Goal: Task Accomplishment & Management: Complete application form

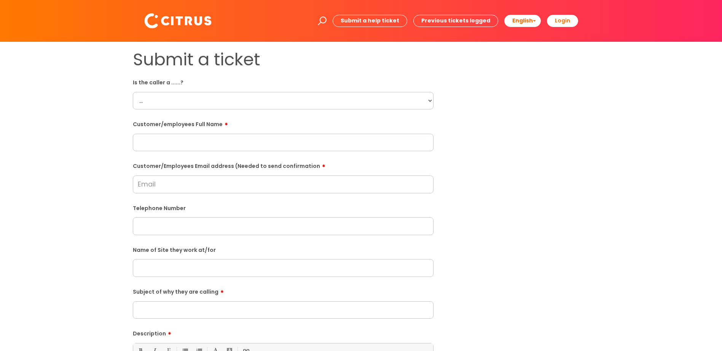
click at [160, 99] on select "... Citrus Customer Citrus Employee [DEMOGRAPHIC_DATA] Supplier" at bounding box center [283, 100] width 301 height 17
select select "Citrus Employee"
click at [133, 92] on select "... Citrus Customer Citrus Employee [DEMOGRAPHIC_DATA] Supplier" at bounding box center [283, 100] width 301 height 17
click at [170, 145] on input "text" at bounding box center [283, 142] width 301 height 17
click at [154, 140] on input "text" at bounding box center [283, 142] width 301 height 17
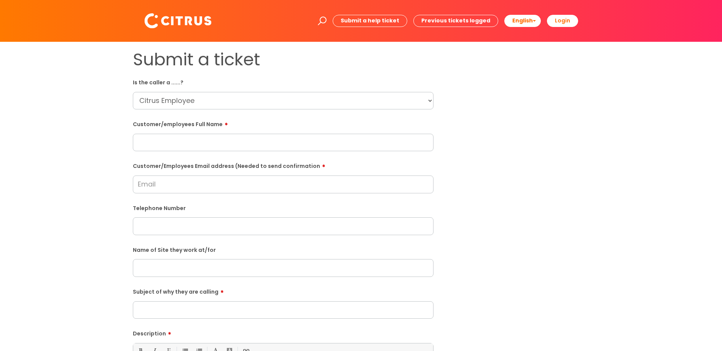
paste input "Lorraine Gardner"
type input "Lorraine Gardner"
click at [163, 186] on input "Customer/Employees Email address (Needed to send confirmation" at bounding box center [283, 184] width 301 height 17
click at [153, 186] on input "Customer/Employees Email address (Needed to send confirmation" at bounding box center [283, 184] width 301 height 17
paste input "Lorraine Gardner"
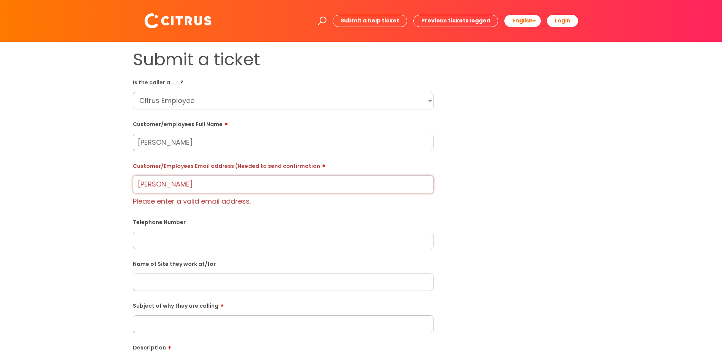
click at [207, 189] on input "Lorraine Gardner" at bounding box center [283, 184] width 301 height 17
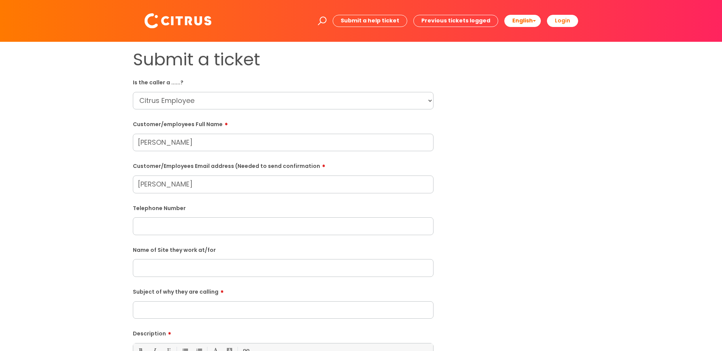
drag, startPoint x: 169, startPoint y: 184, endPoint x: 60, endPoint y: 184, distance: 108.0
click at [60, 184] on div "Submit a ticket Is the caller a ......? ... Citrus Customer Citrus Employee Con…" at bounding box center [361, 268] width 706 height 438
paste input "gardnerlorraine49@gmail.com"
type input "gardnerlorraine49@gmail.com"
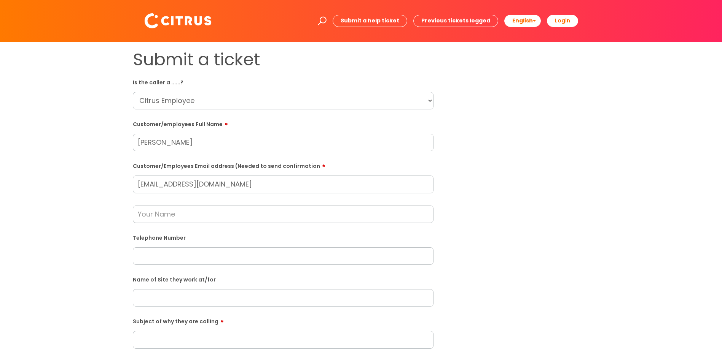
click at [154, 215] on input "text" at bounding box center [283, 214] width 301 height 17
click at [145, 251] on input "text" at bounding box center [283, 256] width 301 height 17
paste input "07765032978"
type input "07765032978"
click at [157, 297] on input "text" at bounding box center [283, 297] width 301 height 17
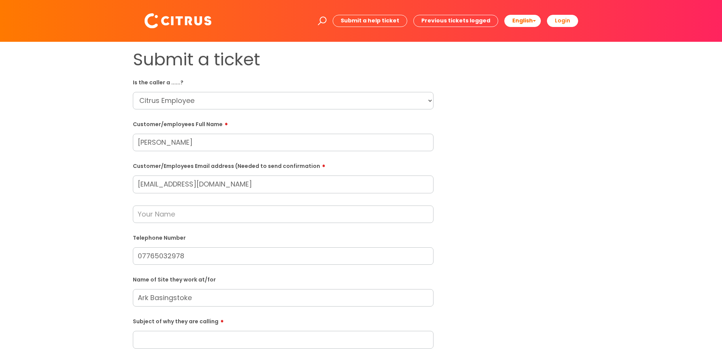
type input "Ark Basingstoke"
click at [168, 210] on input "text" at bounding box center [283, 214] width 301 height 17
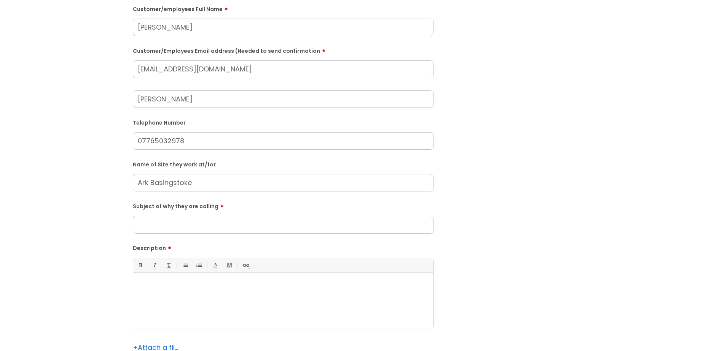
scroll to position [190, 0]
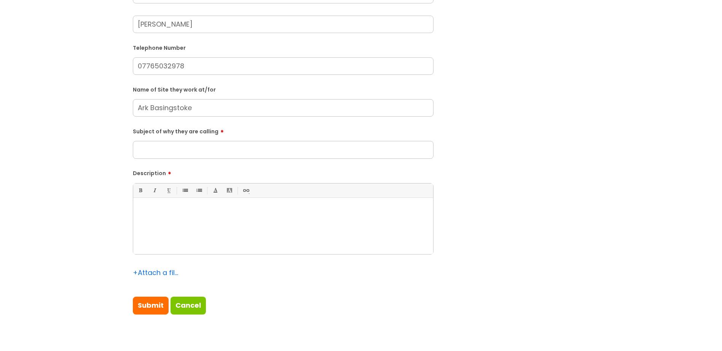
type input "Katie"
click at [160, 146] on input "Subject of why they are calling" at bounding box center [283, 149] width 301 height 17
type input "Issue on site"
click at [181, 222] on div at bounding box center [283, 228] width 300 height 52
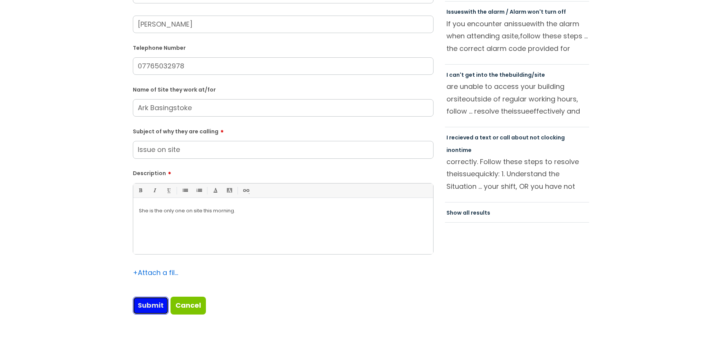
click at [153, 309] on input "Submit" at bounding box center [151, 305] width 36 height 17
type input "Please Wait..."
